Goal: Communication & Community: Answer question/provide support

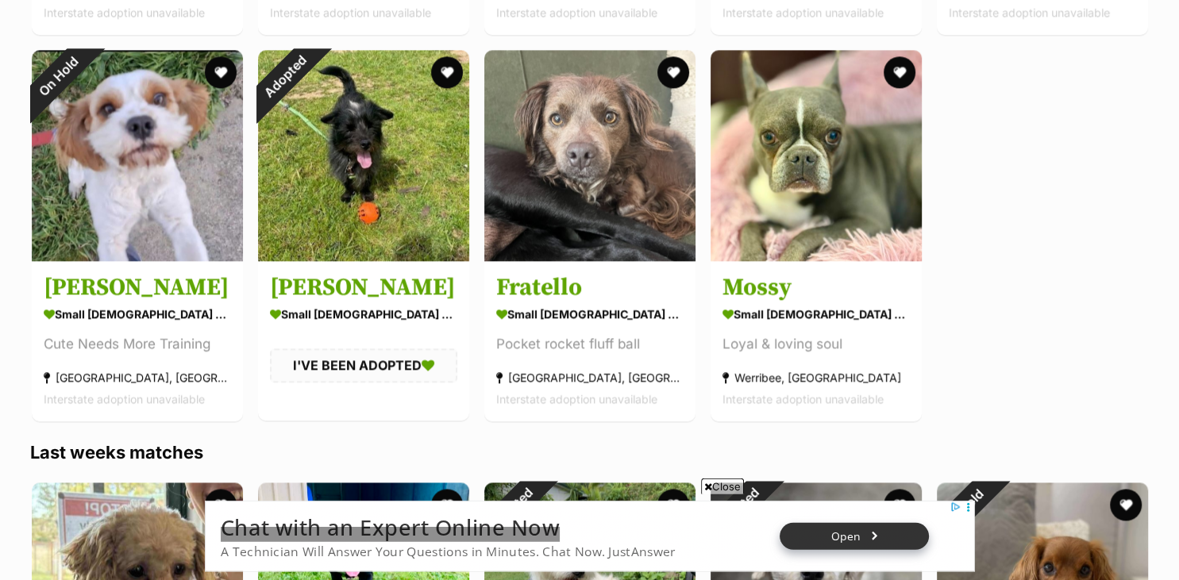
scroll to position [1830, 0]
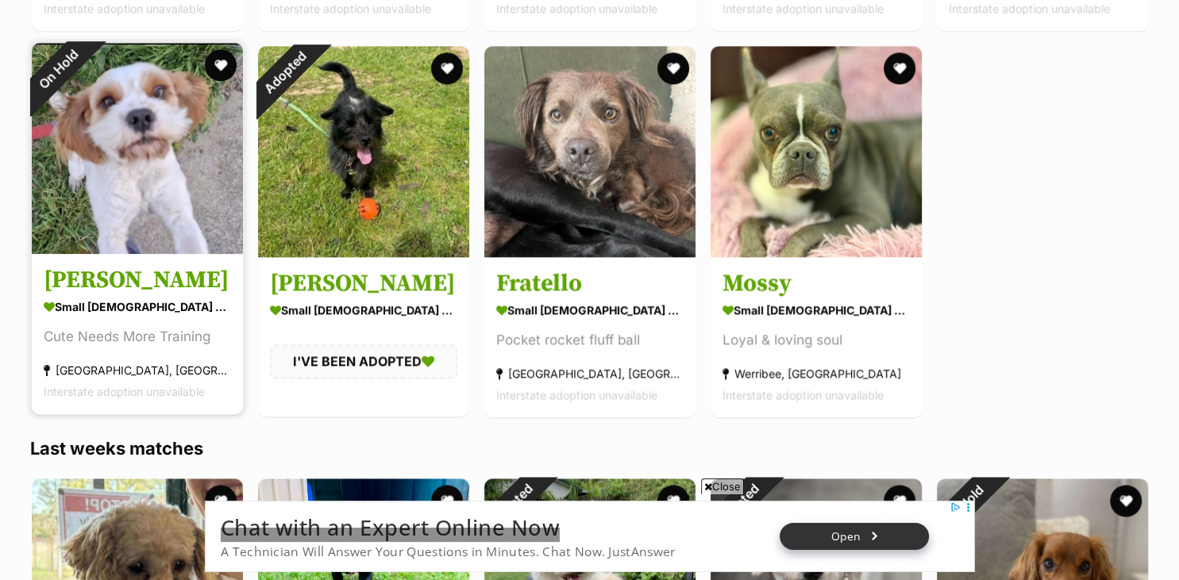
click at [152, 235] on img at bounding box center [137, 148] width 211 height 211
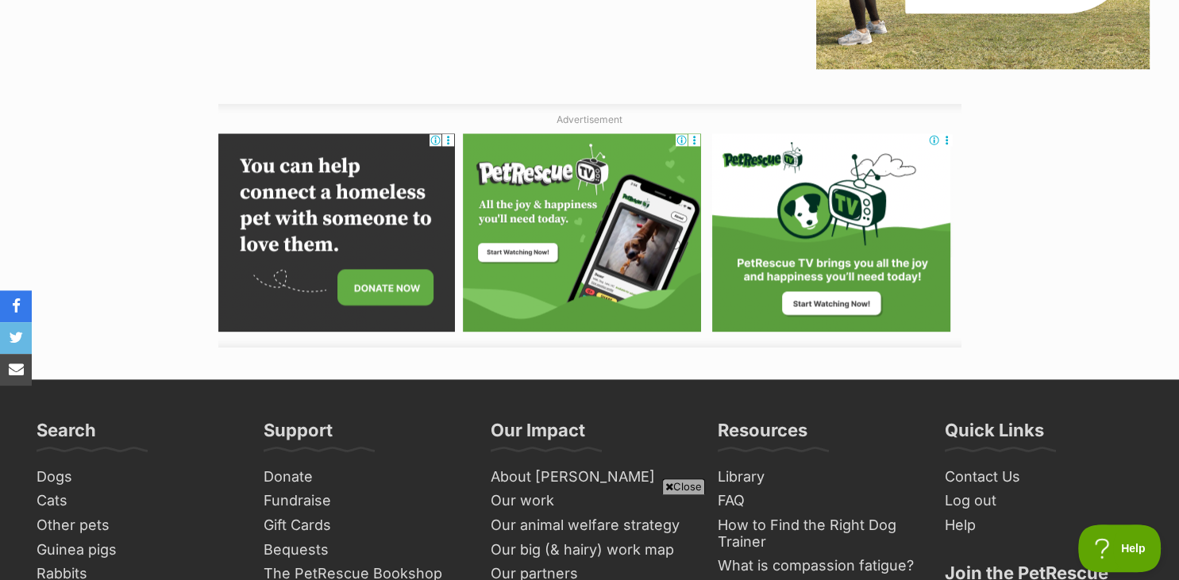
scroll to position [1950, 0]
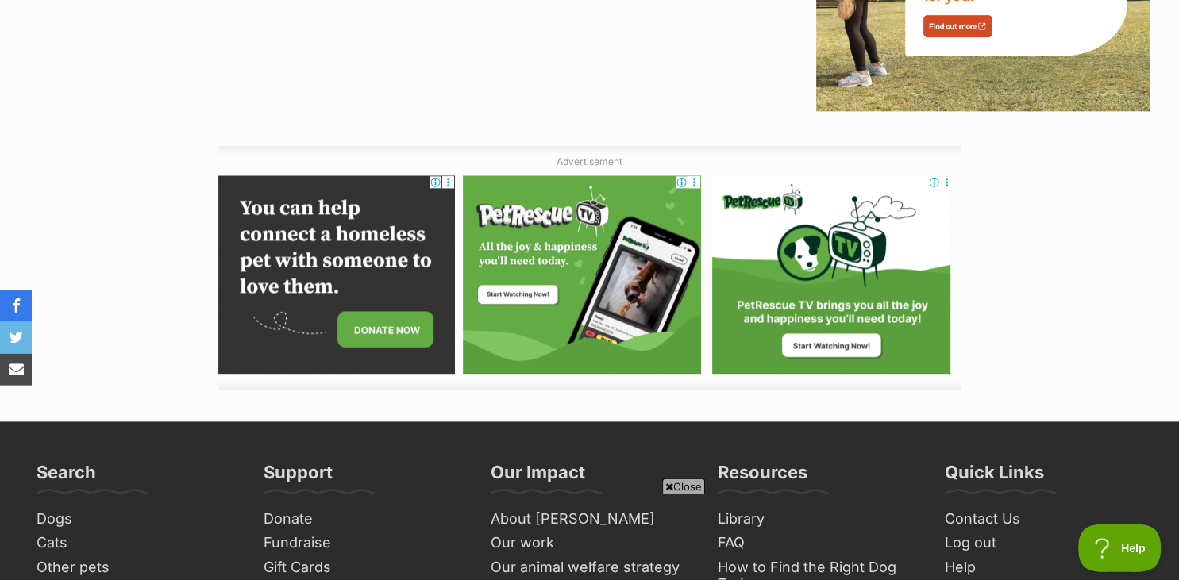
drag, startPoint x: 1177, startPoint y: 6, endPoint x: 1178, endPoint y: -66, distance: 72.3
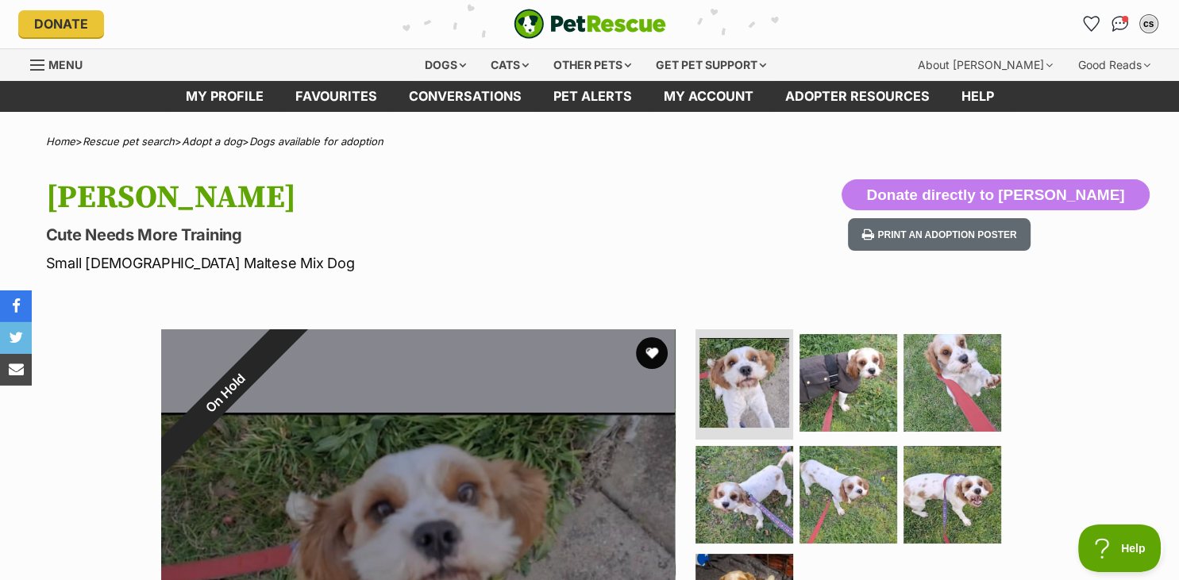
scroll to position [0, 0]
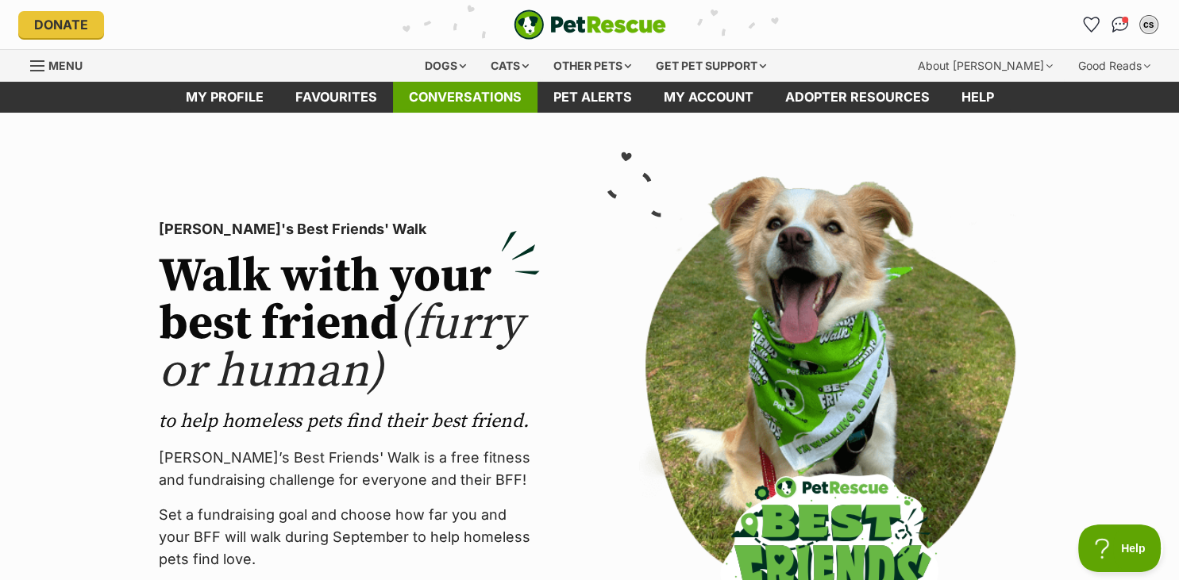
click at [435, 98] on link "Conversations" at bounding box center [465, 97] width 145 height 31
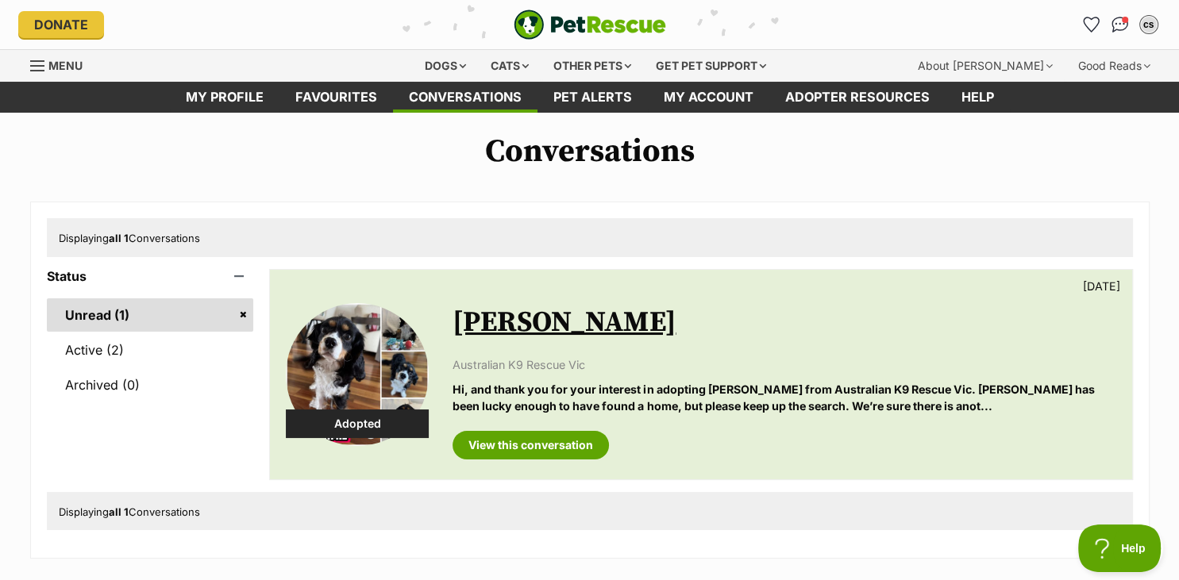
click at [96, 317] on link "Unread (1)" at bounding box center [150, 315] width 207 height 33
click at [128, 311] on link "Unread (1)" at bounding box center [150, 315] width 207 height 33
click at [509, 446] on link "View this conversation" at bounding box center [531, 445] width 156 height 29
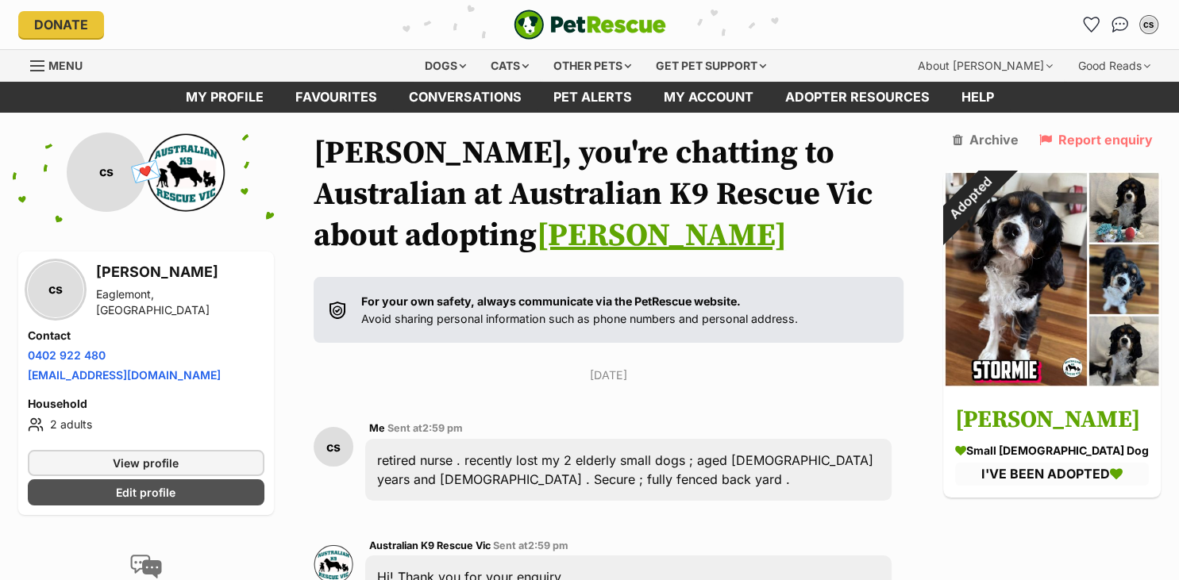
drag, startPoint x: 1174, startPoint y: 6, endPoint x: 866, endPoint y: 199, distance: 363.9
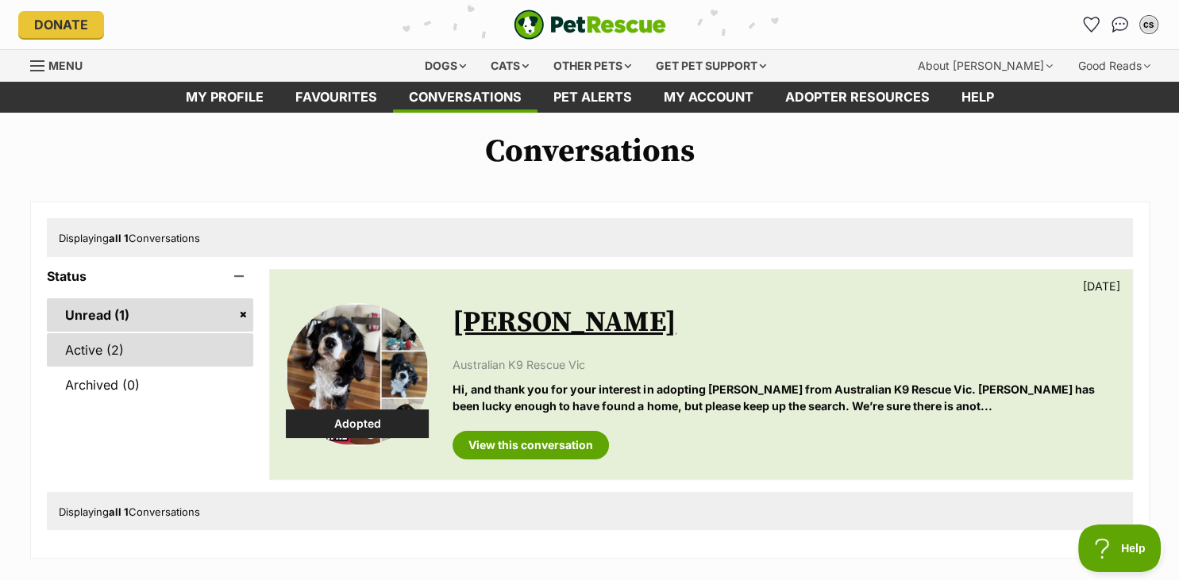
click at [91, 345] on link "Active (2)" at bounding box center [150, 350] width 207 height 33
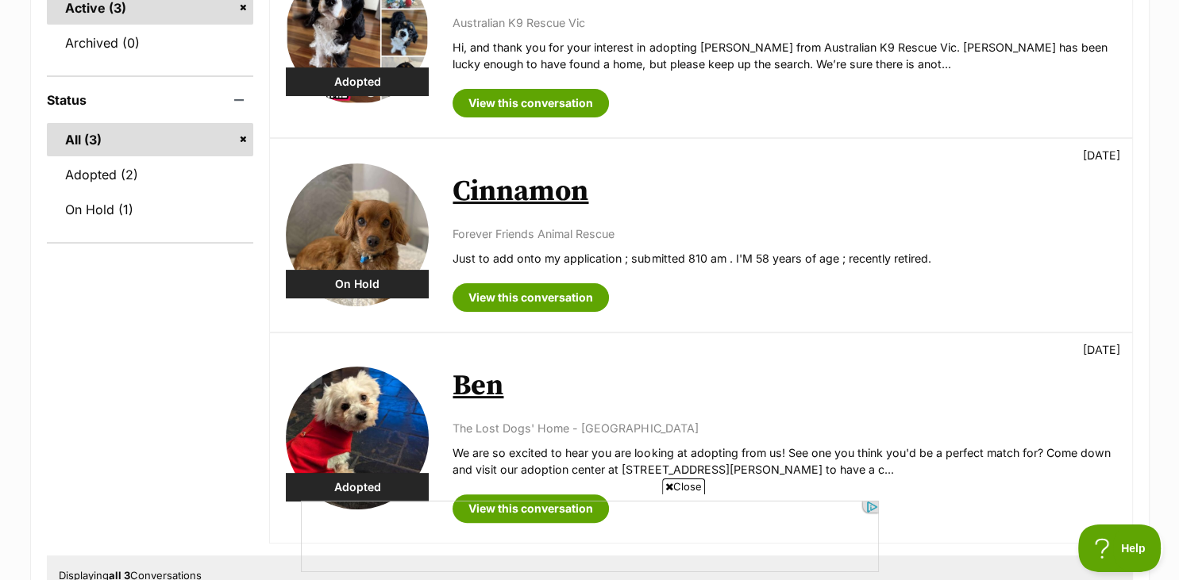
scroll to position [349, 0]
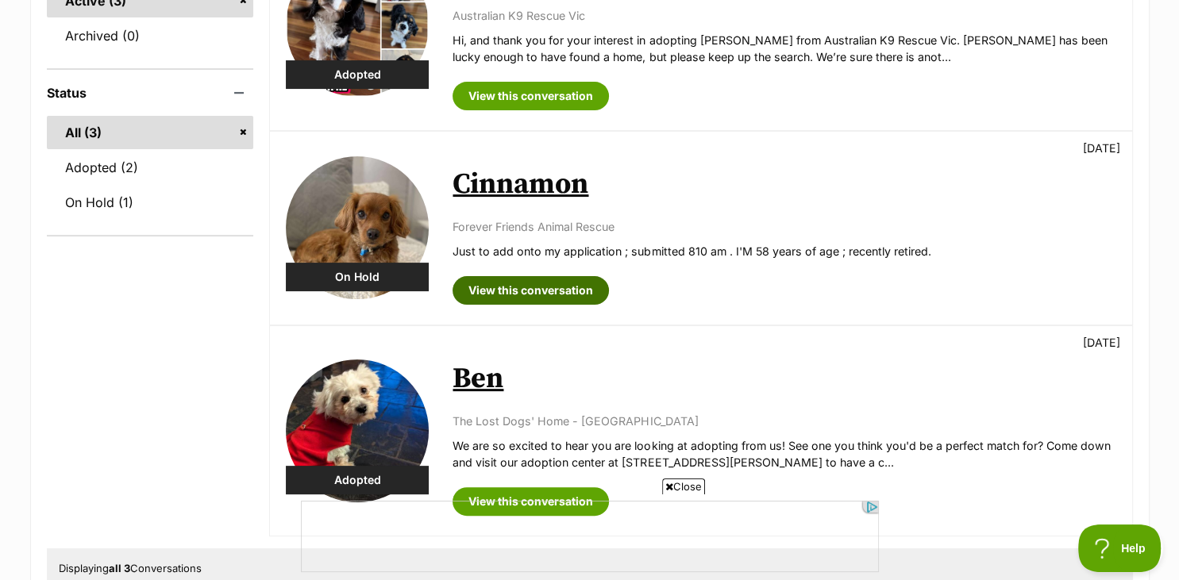
click at [522, 283] on link "View this conversation" at bounding box center [531, 290] width 156 height 29
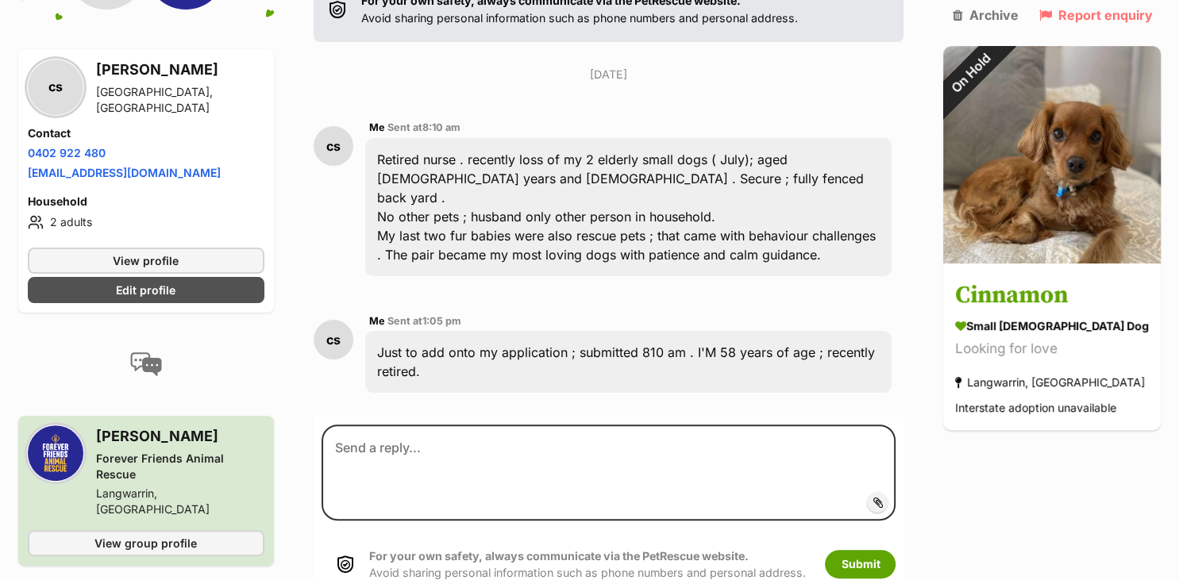
scroll to position [344, 0]
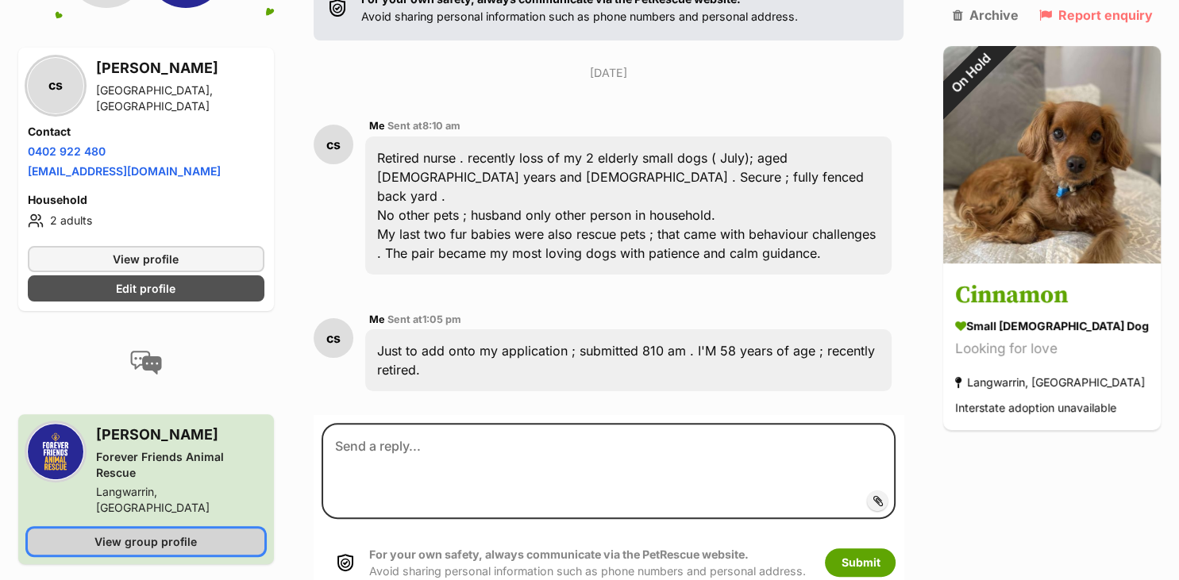
click at [111, 533] on span "View group profile" at bounding box center [145, 541] width 102 height 17
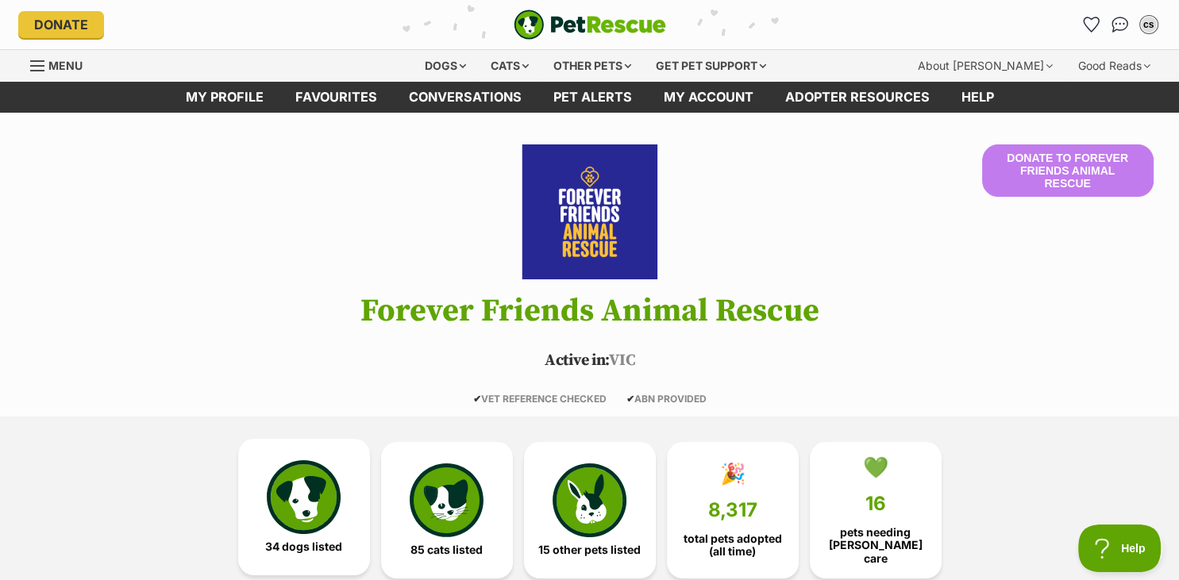
click at [322, 504] on img at bounding box center [303, 497] width 73 height 73
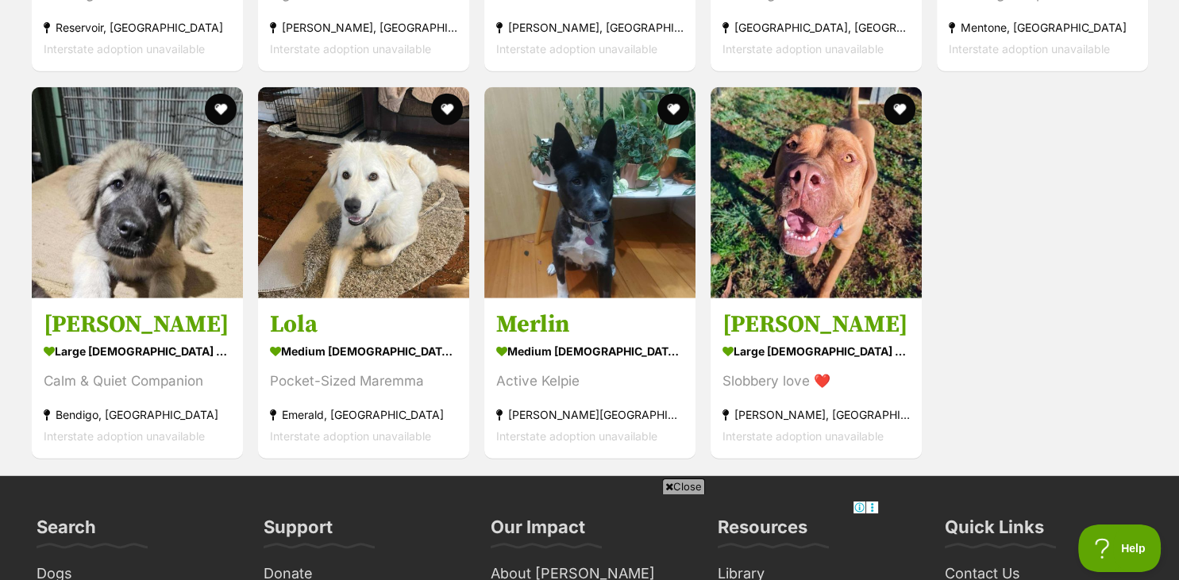
scroll to position [4150, 0]
